Goal: Task Accomplishment & Management: Use online tool/utility

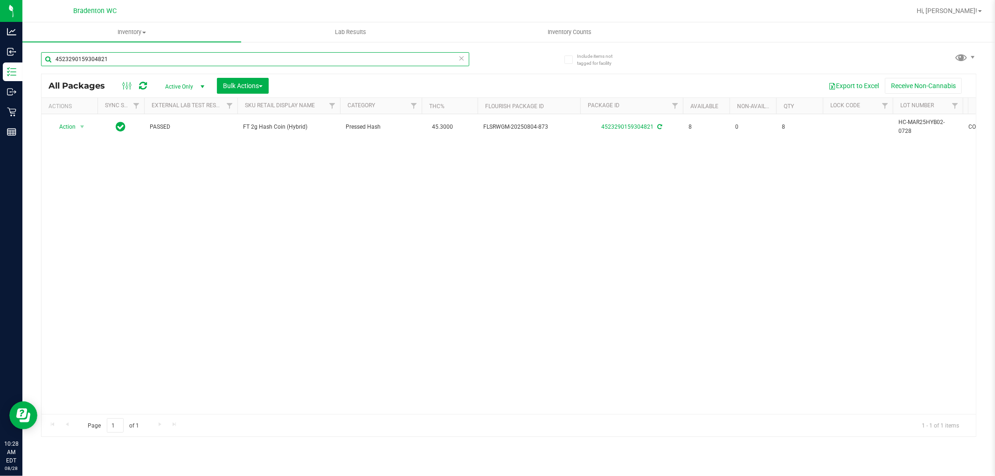
click at [134, 61] on input "4523290159304821" at bounding box center [255, 59] width 428 height 14
type input "7"
click at [134, 61] on input "7202466021942951" at bounding box center [255, 59] width 428 height 14
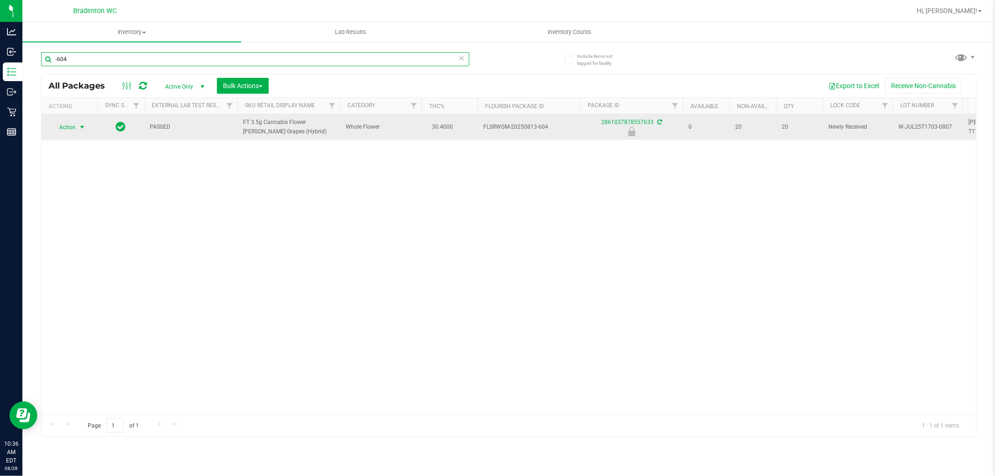
type input "-604"
click at [73, 124] on span "Action" at bounding box center [63, 127] width 25 height 13
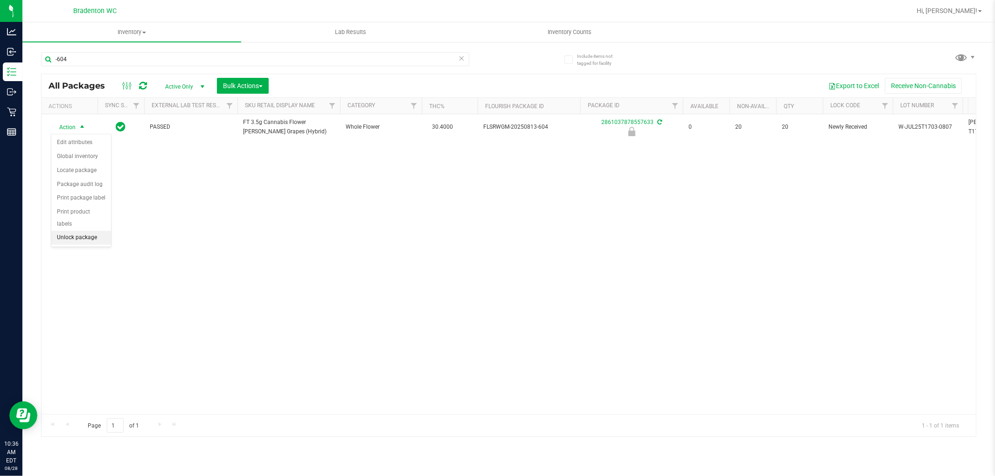
click at [96, 238] on li "Unlock package" at bounding box center [81, 238] width 60 height 14
